Goal: Information Seeking & Learning: Learn about a topic

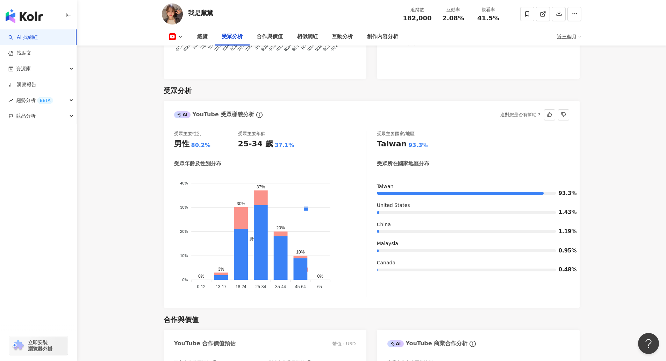
click at [324, 130] on div "受眾主要性別 男性 80.2% 受眾主要年齡 25-34 歲 37.1%" at bounding box center [270, 139] width 192 height 19
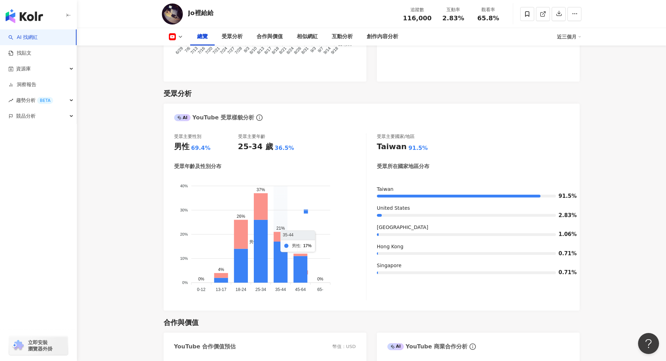
scroll to position [571, 0]
click at [307, 137] on div "受眾主要性別 男性 69.4% 受眾主要年齡 25-34 歲 36.5%" at bounding box center [270, 142] width 192 height 19
